Goal: Task Accomplishment & Management: Use online tool/utility

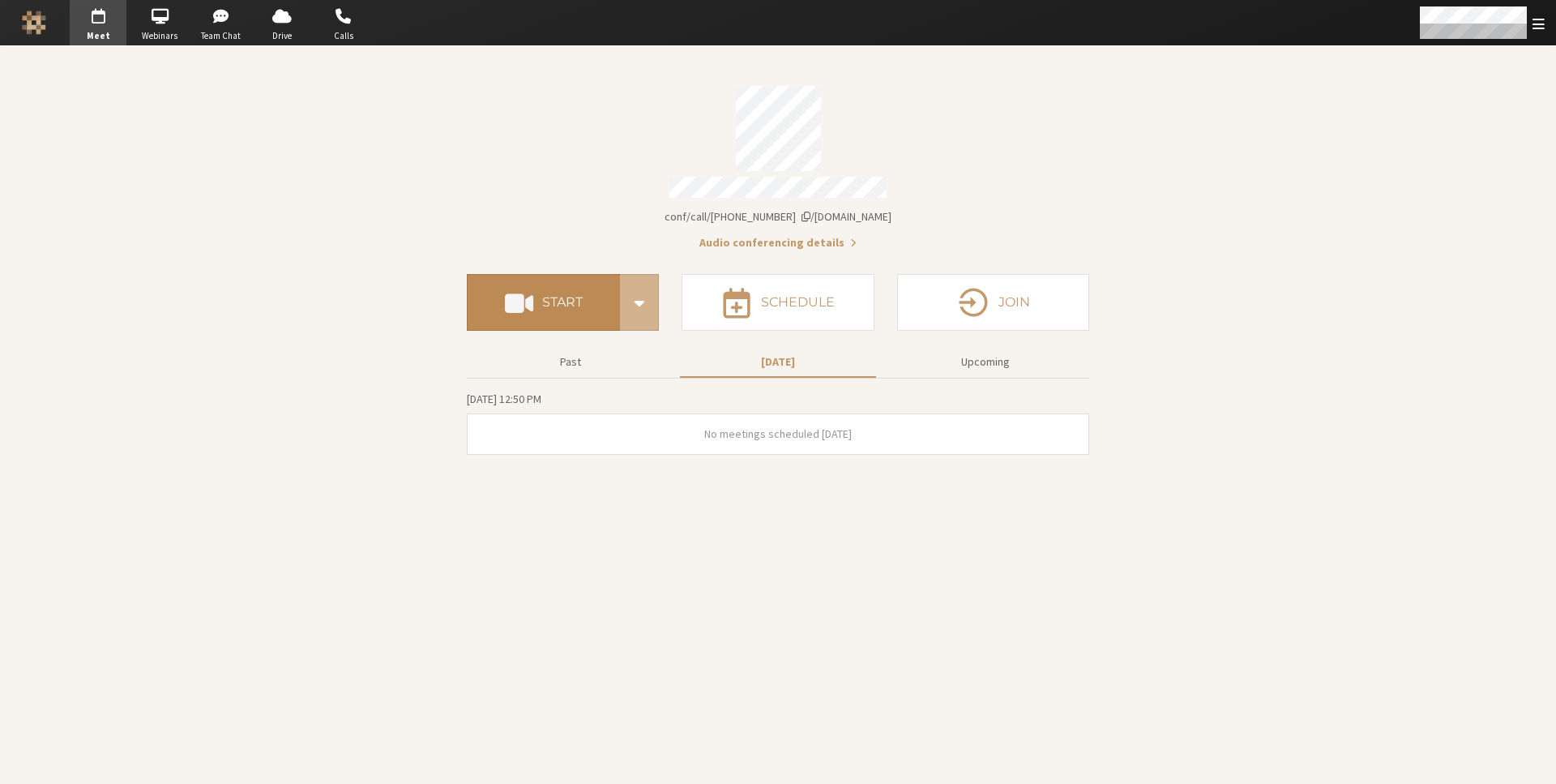
click at [569, 296] on h4 "Start" at bounding box center [562, 302] width 41 height 13
click at [1301, 56] on section "Meeting link iotum.callbridge.rocks/conf/call/8256137 Audio conferencing detail…" at bounding box center [778, 415] width 1556 height 737
click at [773, 209] on span "iotum.callbridge.rocks/conf/call/8256137" at bounding box center [778, 216] width 227 height 15
click at [562, 296] on h4 "Start" at bounding box center [562, 302] width 41 height 13
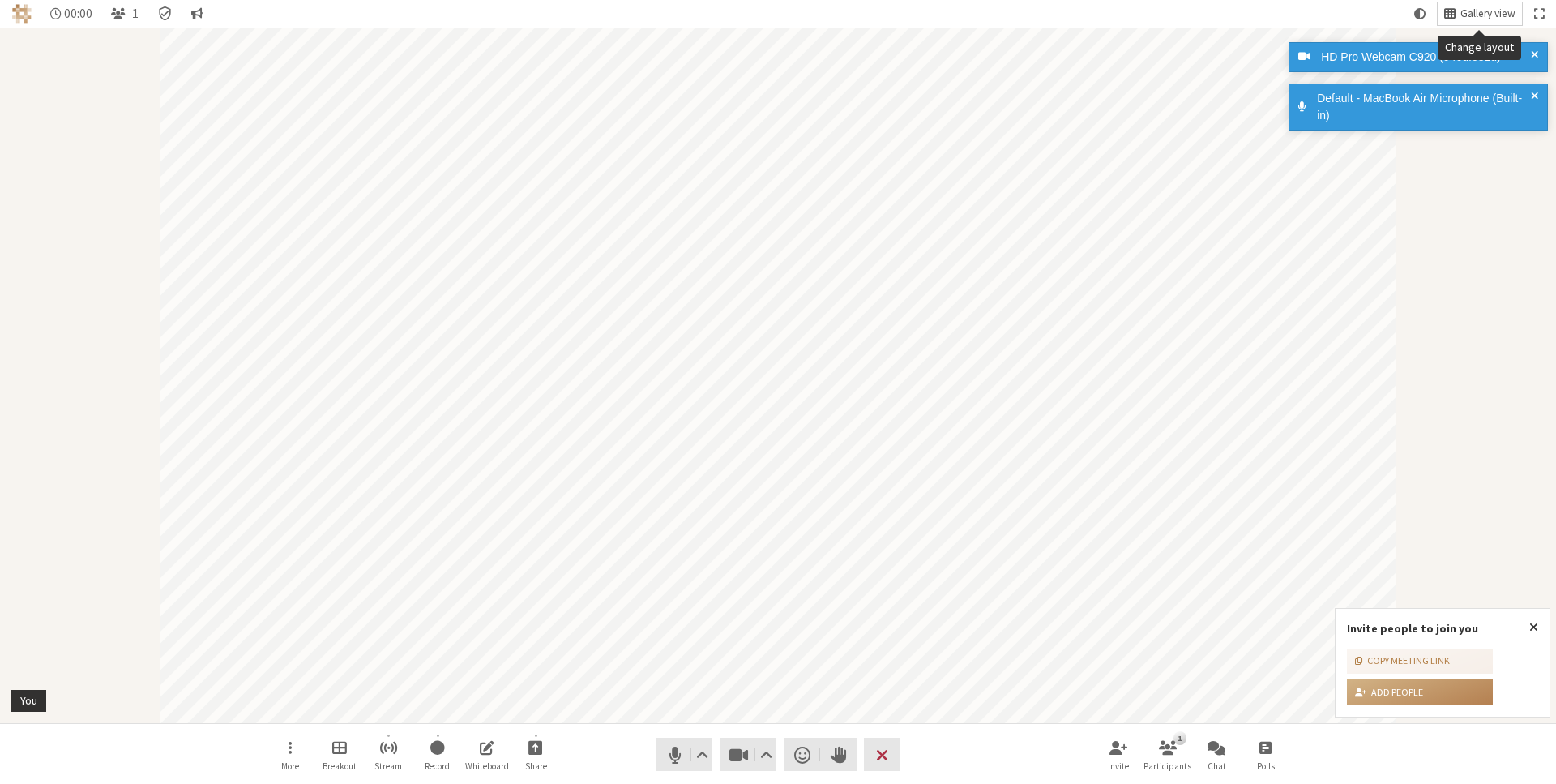
click at [1451, 18] on span "Change layout" at bounding box center [1449, 13] width 11 height 15
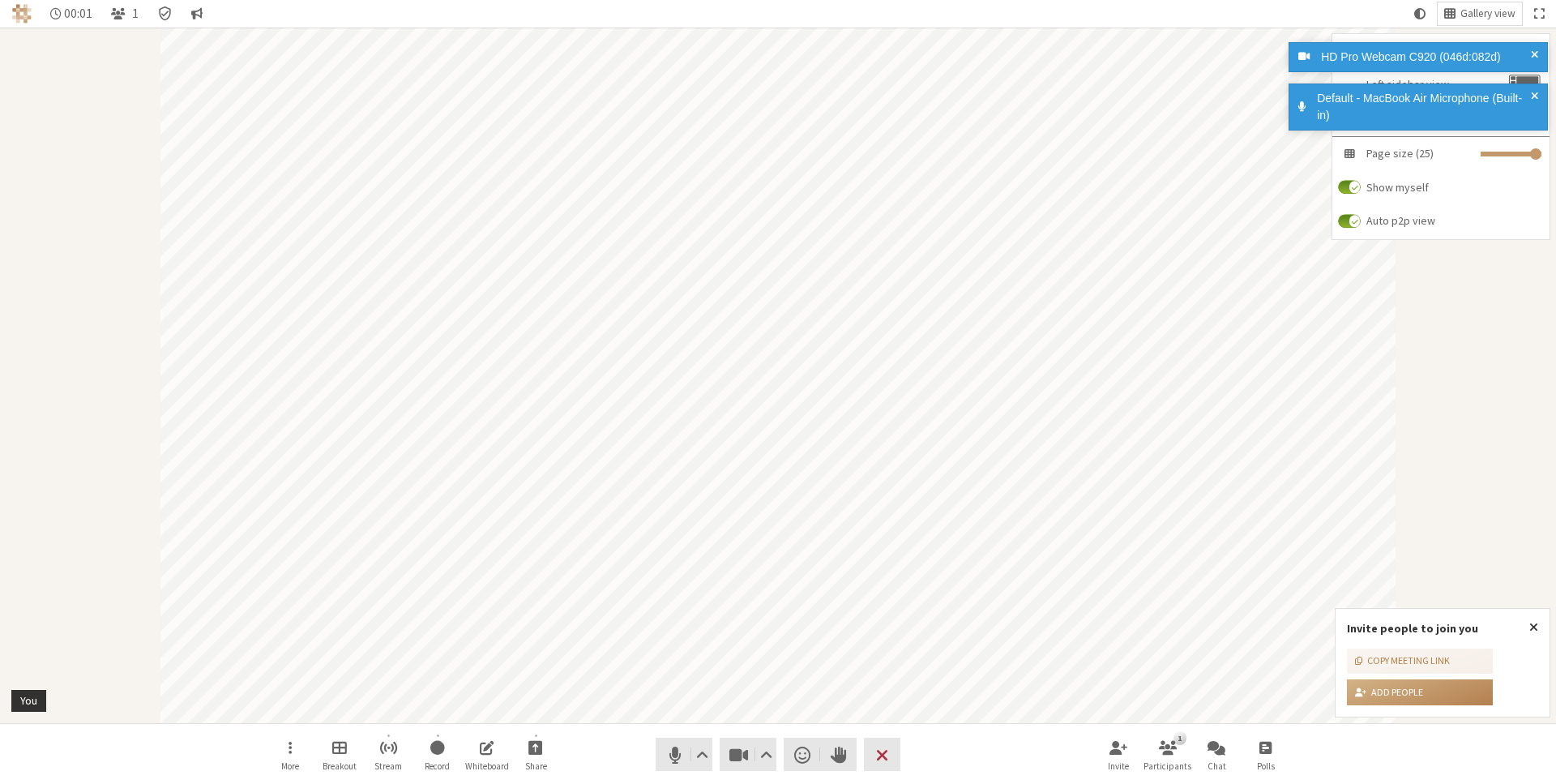
click at [1534, 51] on span at bounding box center [1534, 57] width 7 height 17
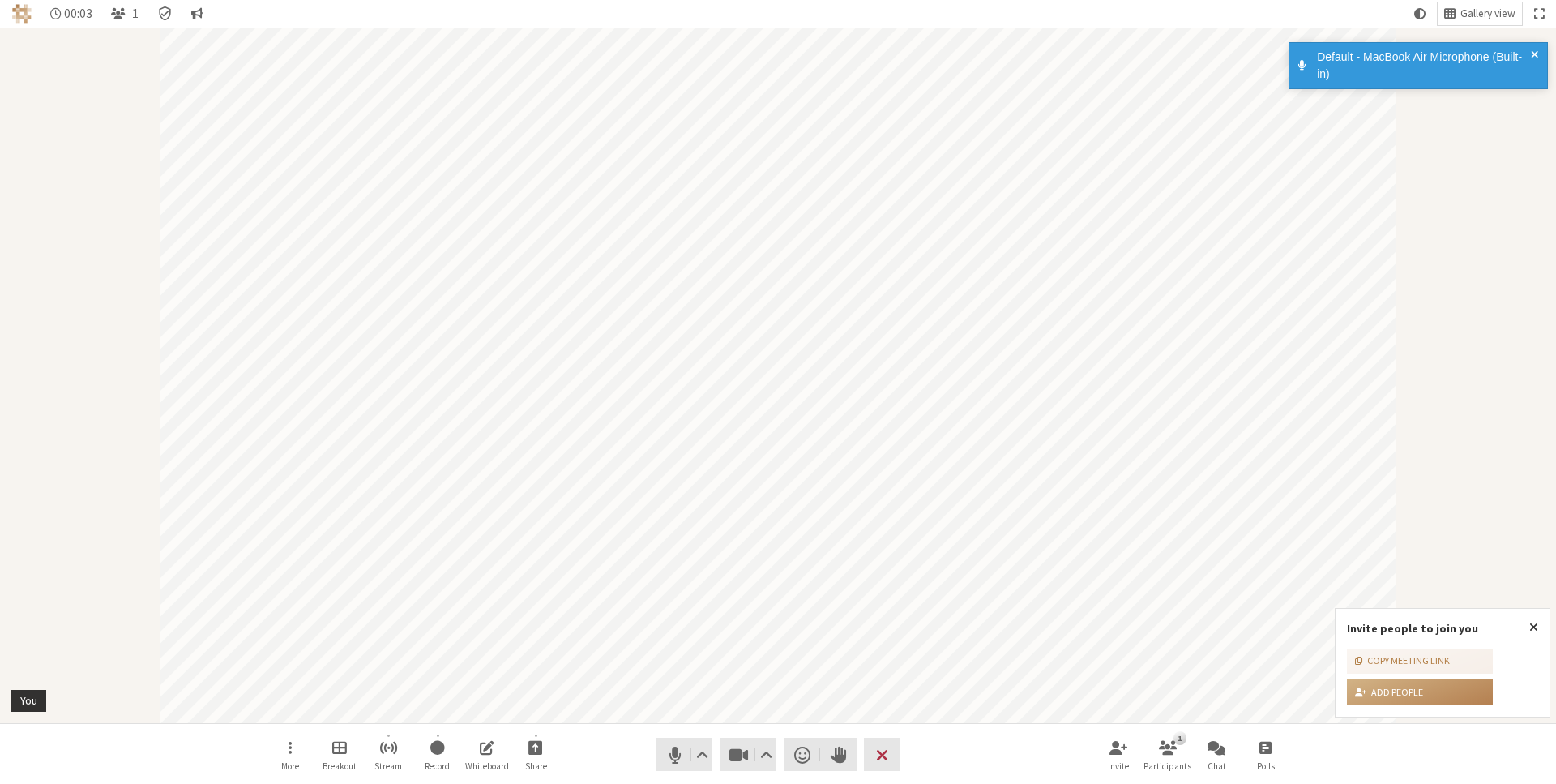
click at [1535, 53] on span at bounding box center [1534, 65] width 7 height 34
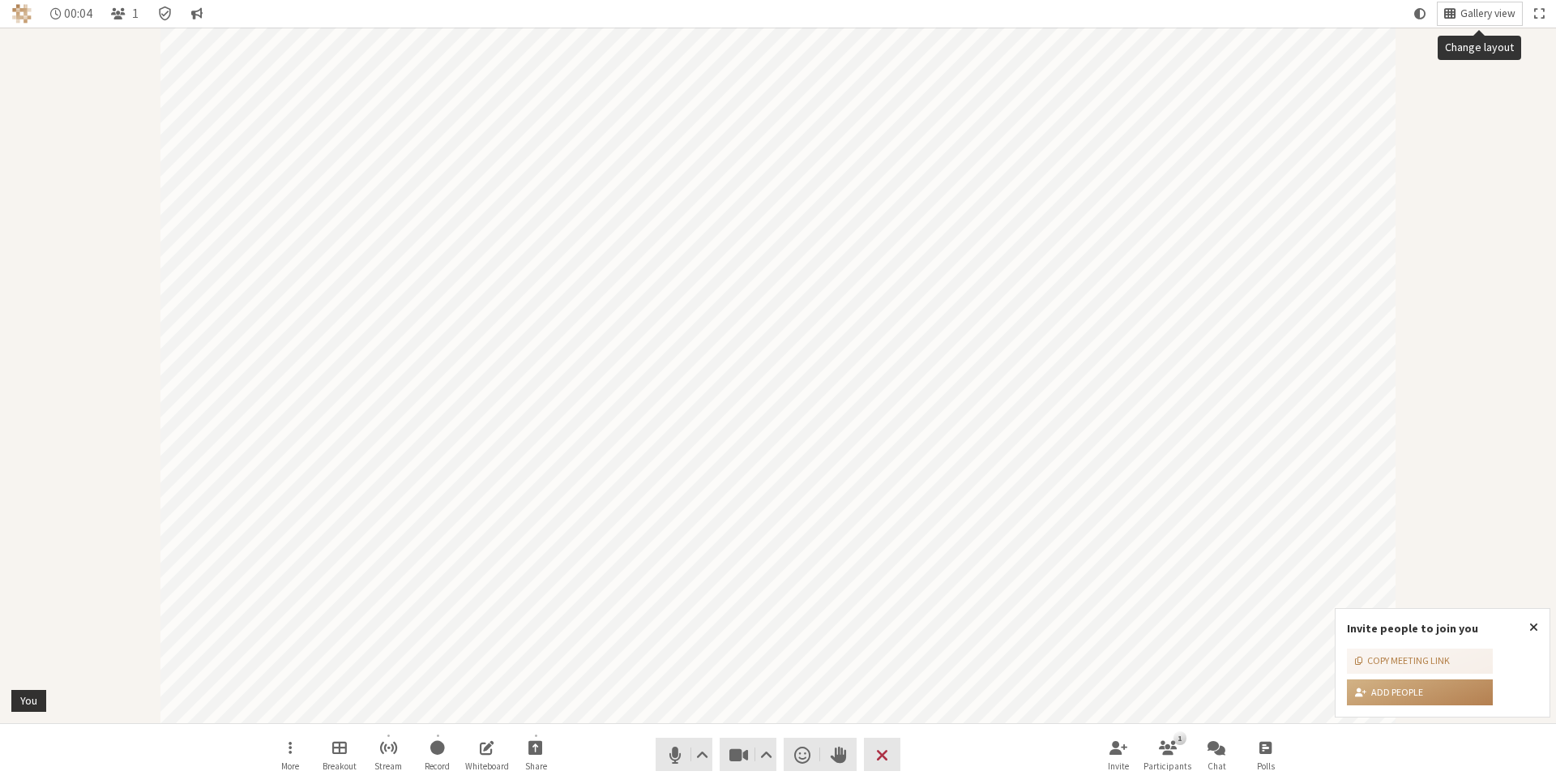
click at [1489, 15] on span "Gallery view" at bounding box center [1488, 14] width 56 height 12
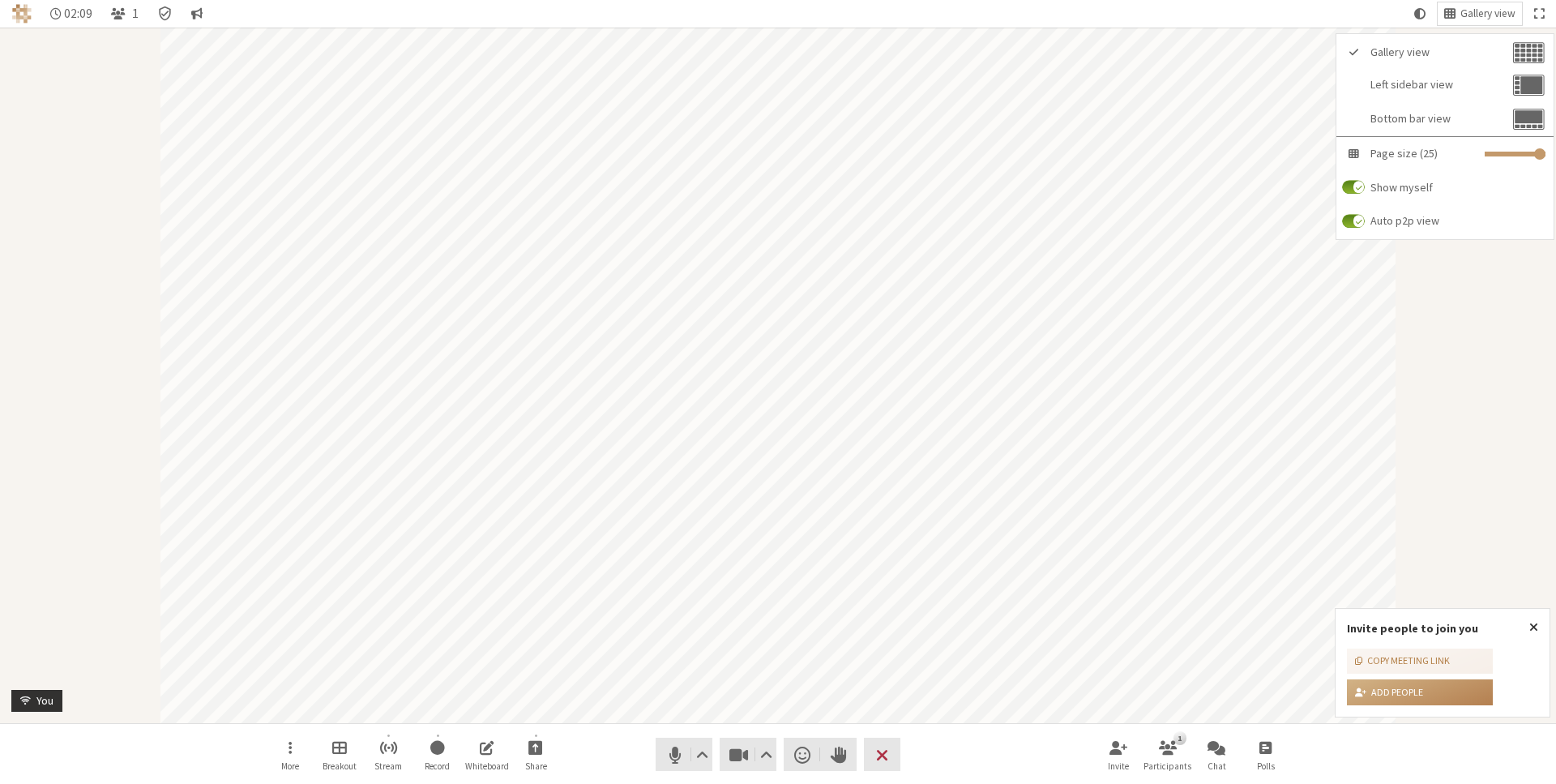
click at [1423, 378] on div "Participant" at bounding box center [778, 376] width 1556 height 696
